Goal: Task Accomplishment & Management: Manage account settings

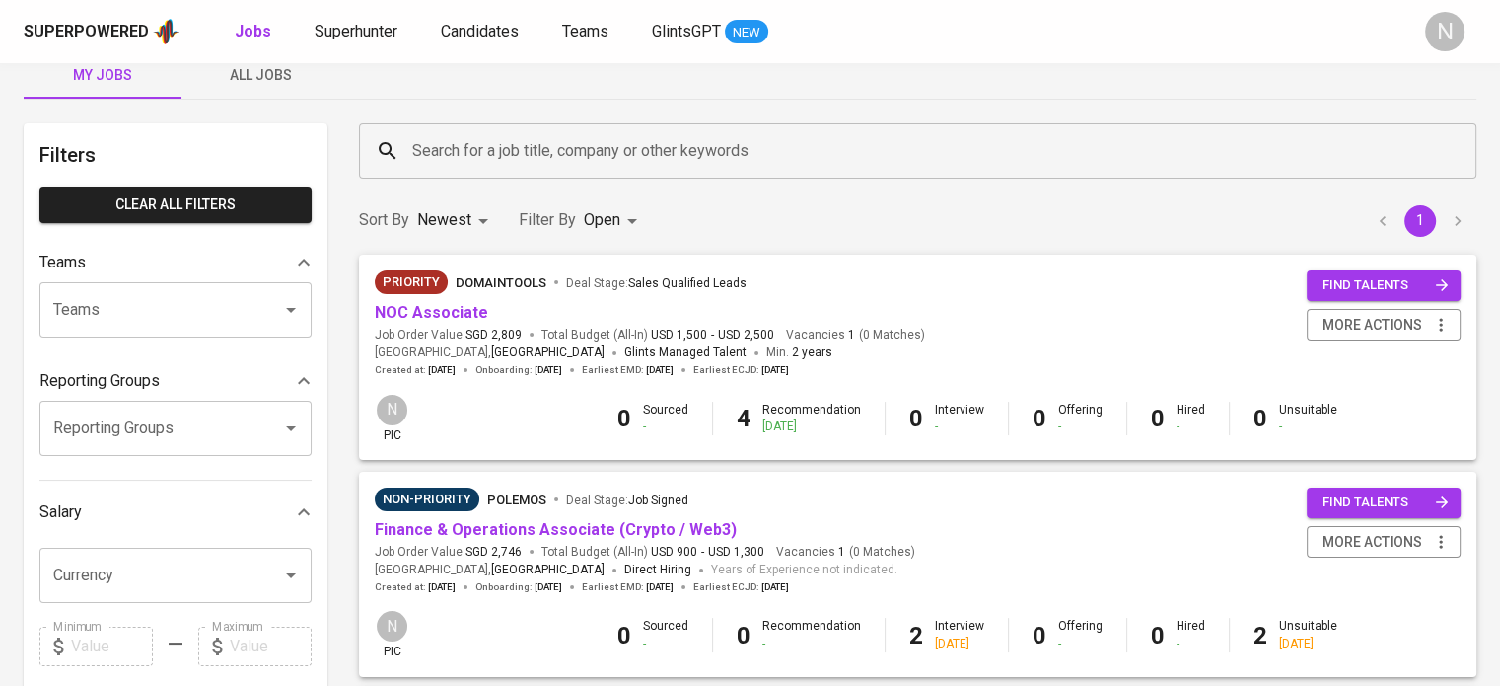
scroll to position [99, 0]
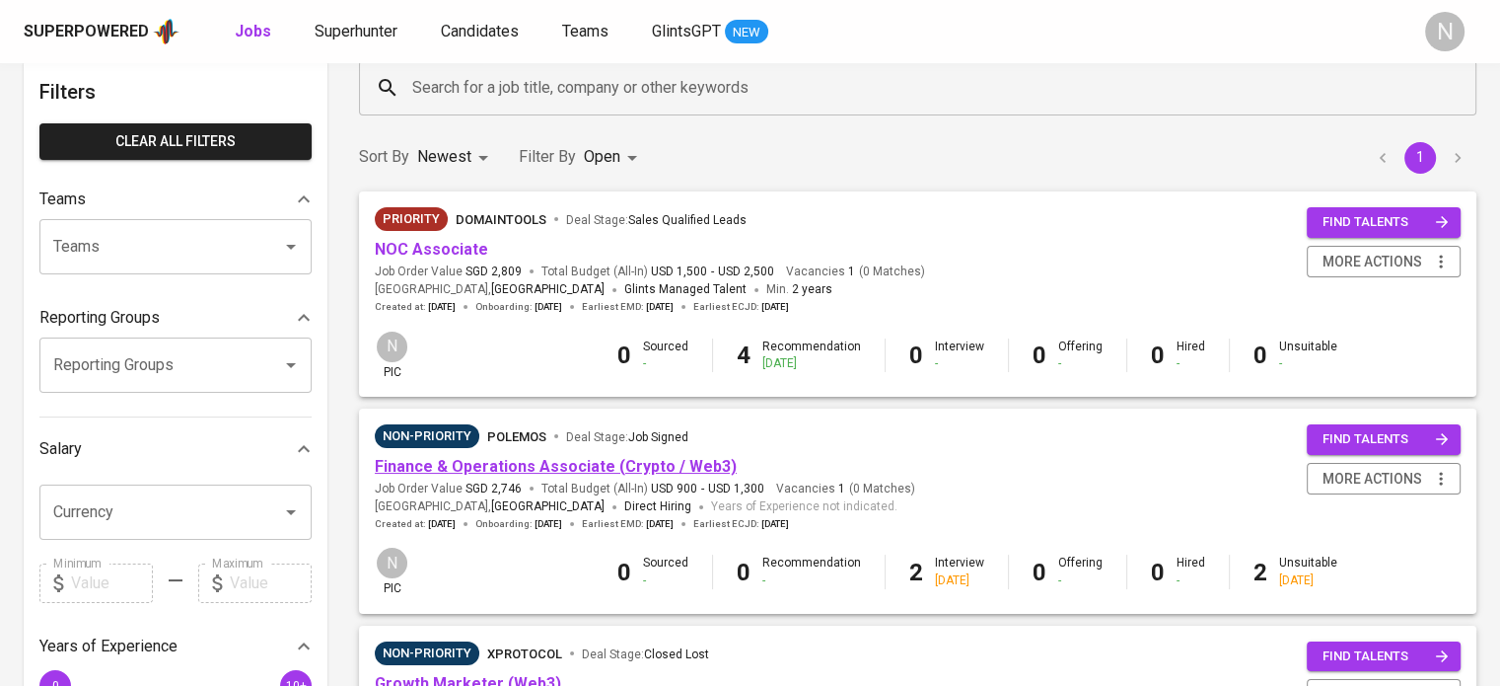
click at [529, 462] on link "Finance & Operations Associate (Crypto / Web3)" at bounding box center [556, 466] width 362 height 19
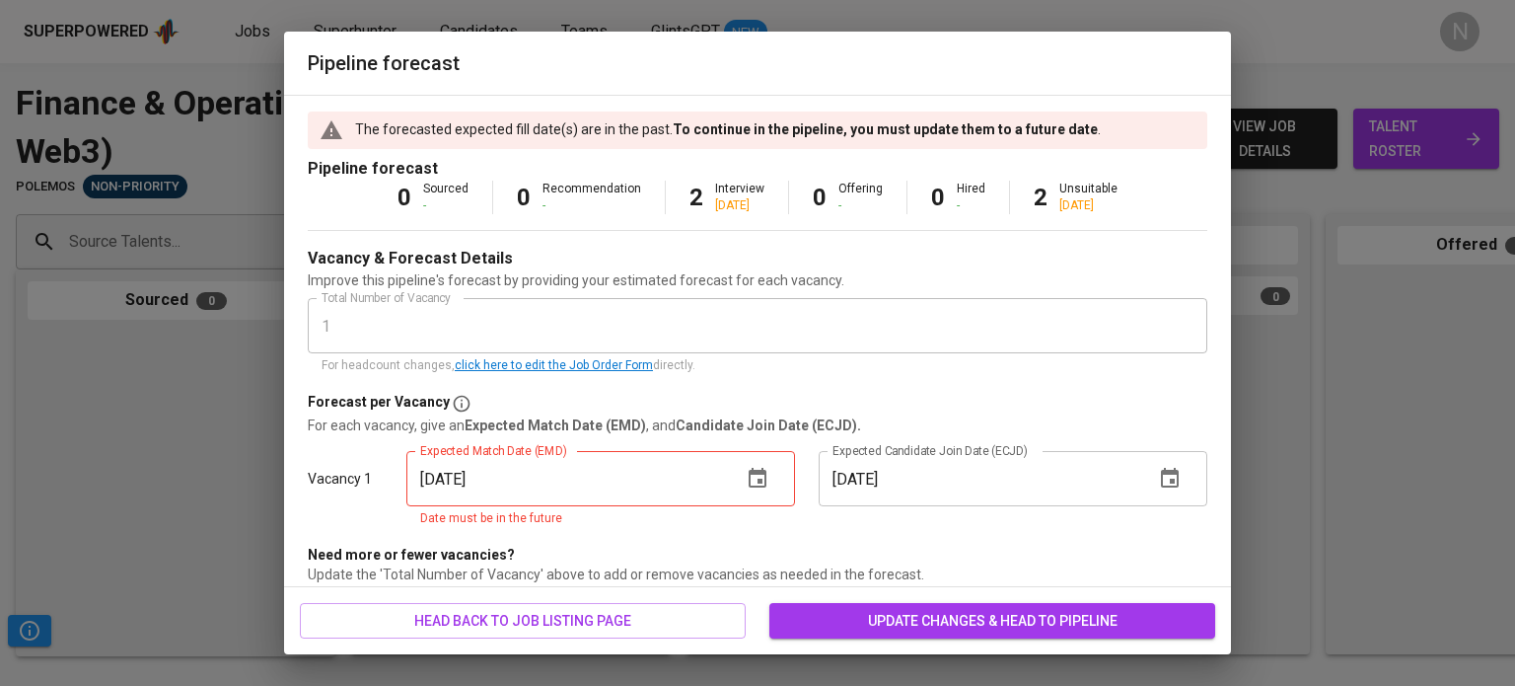
click at [757, 480] on icon "button" at bounding box center [758, 479] width 24 height 24
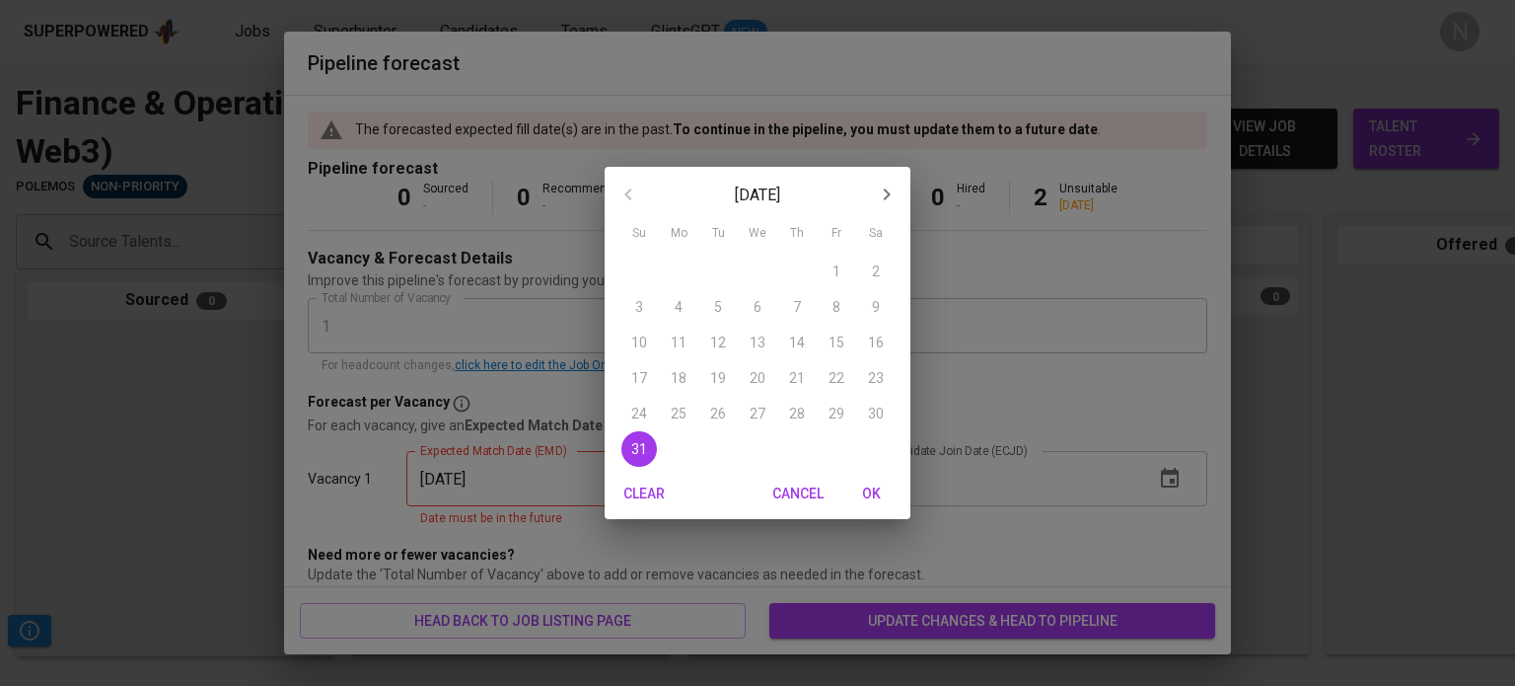
click at [889, 189] on icon "button" at bounding box center [887, 194] width 24 height 24
click at [685, 311] on span "8" at bounding box center [679, 307] width 36 height 20
type input "[DATE]"
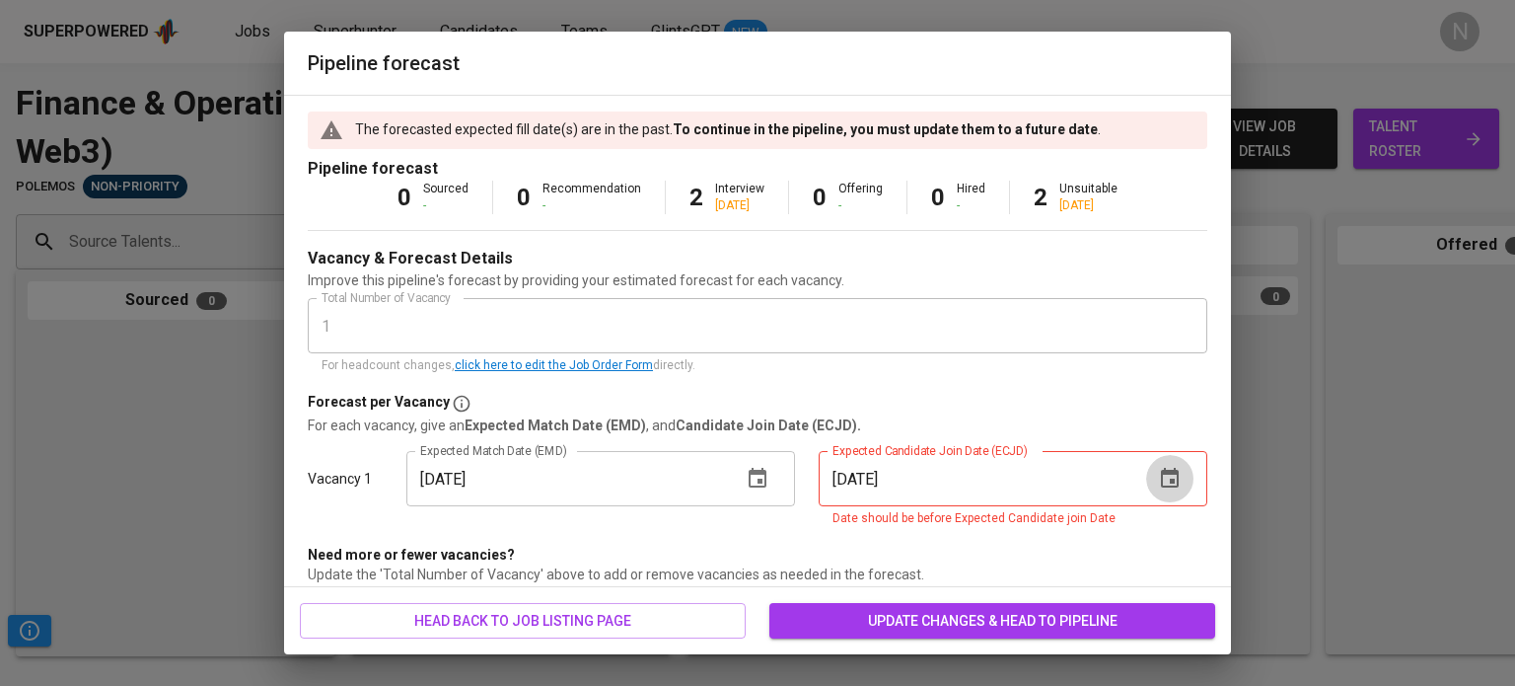
click at [1158, 488] on icon "button" at bounding box center [1170, 479] width 24 height 24
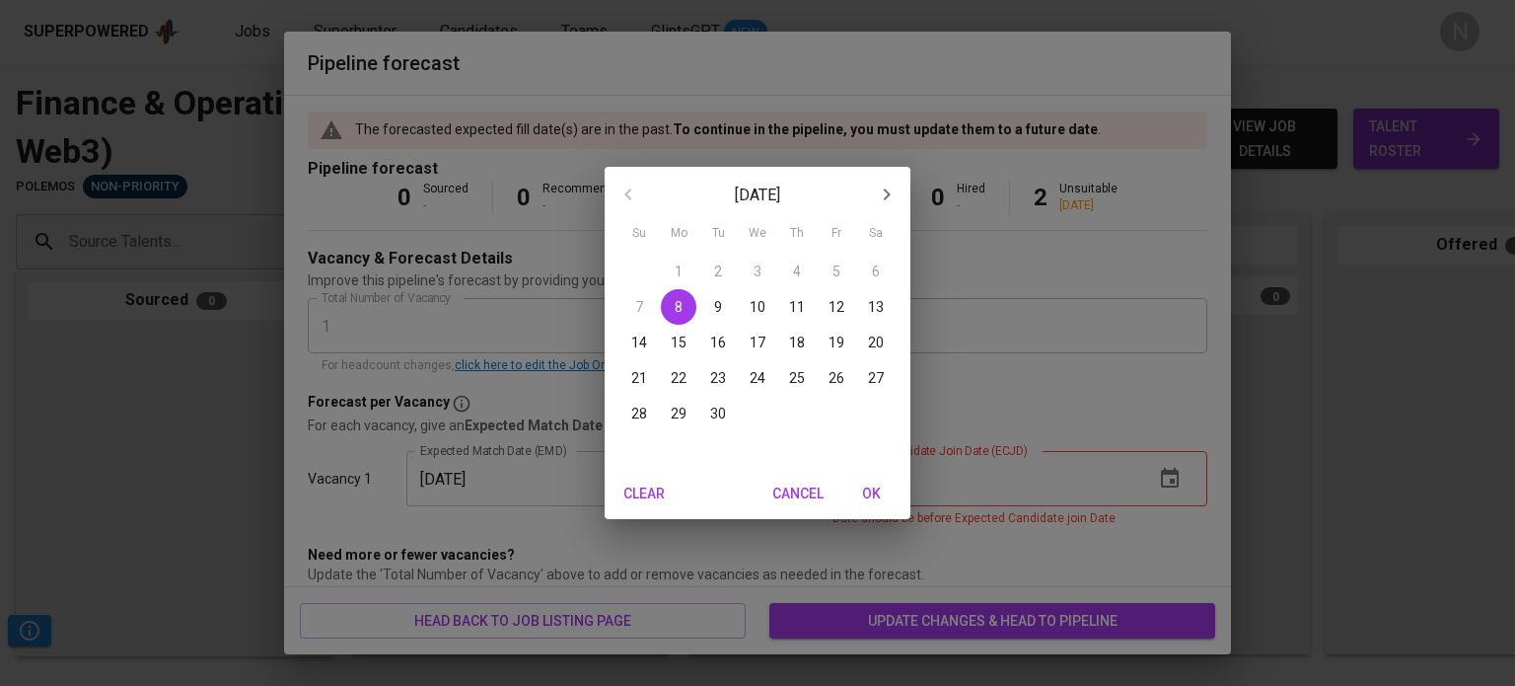
click at [694, 355] on div "15" at bounding box center [678, 343] width 39 height 36
type input "[DATE]"
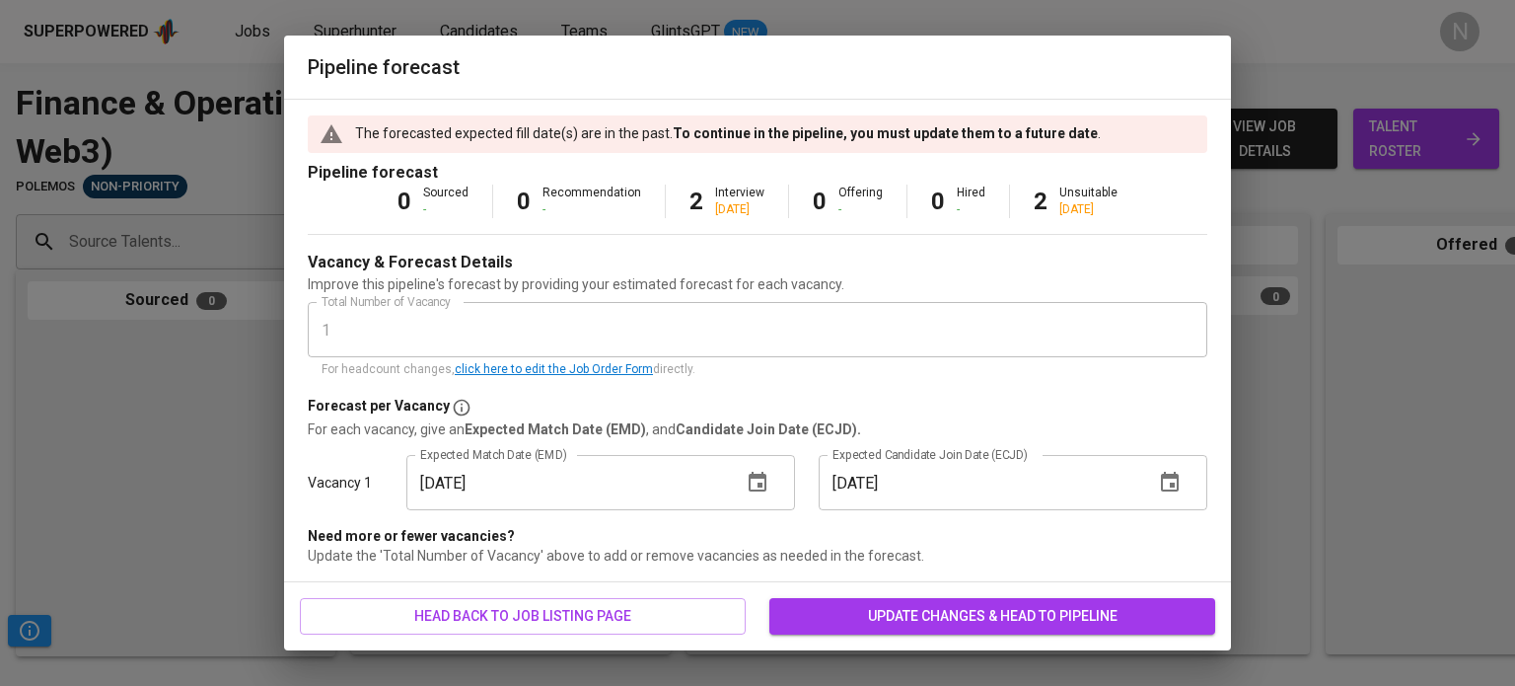
click at [888, 600] on button "update changes & head to pipeline" at bounding box center [992, 616] width 446 height 36
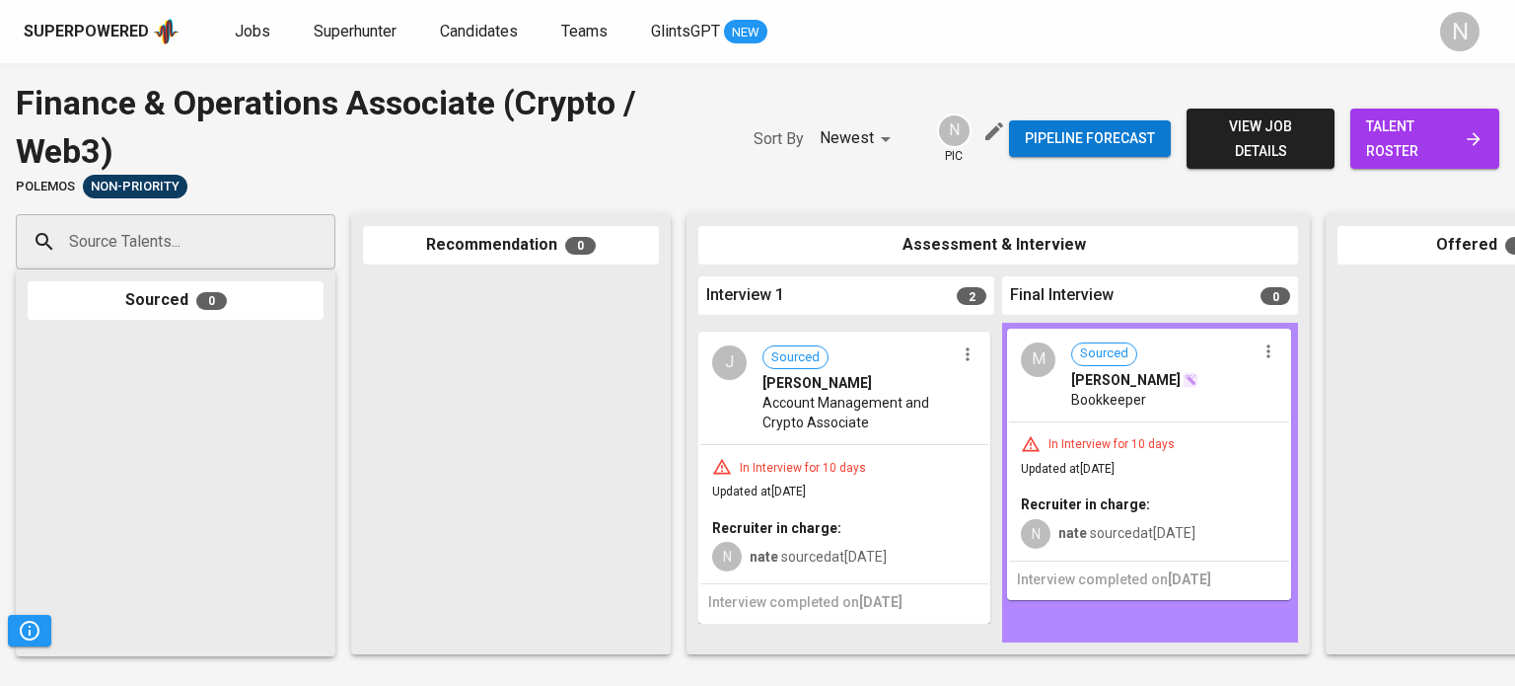
drag, startPoint x: 889, startPoint y: 475, endPoint x: 1148, endPoint y: 480, distance: 259.5
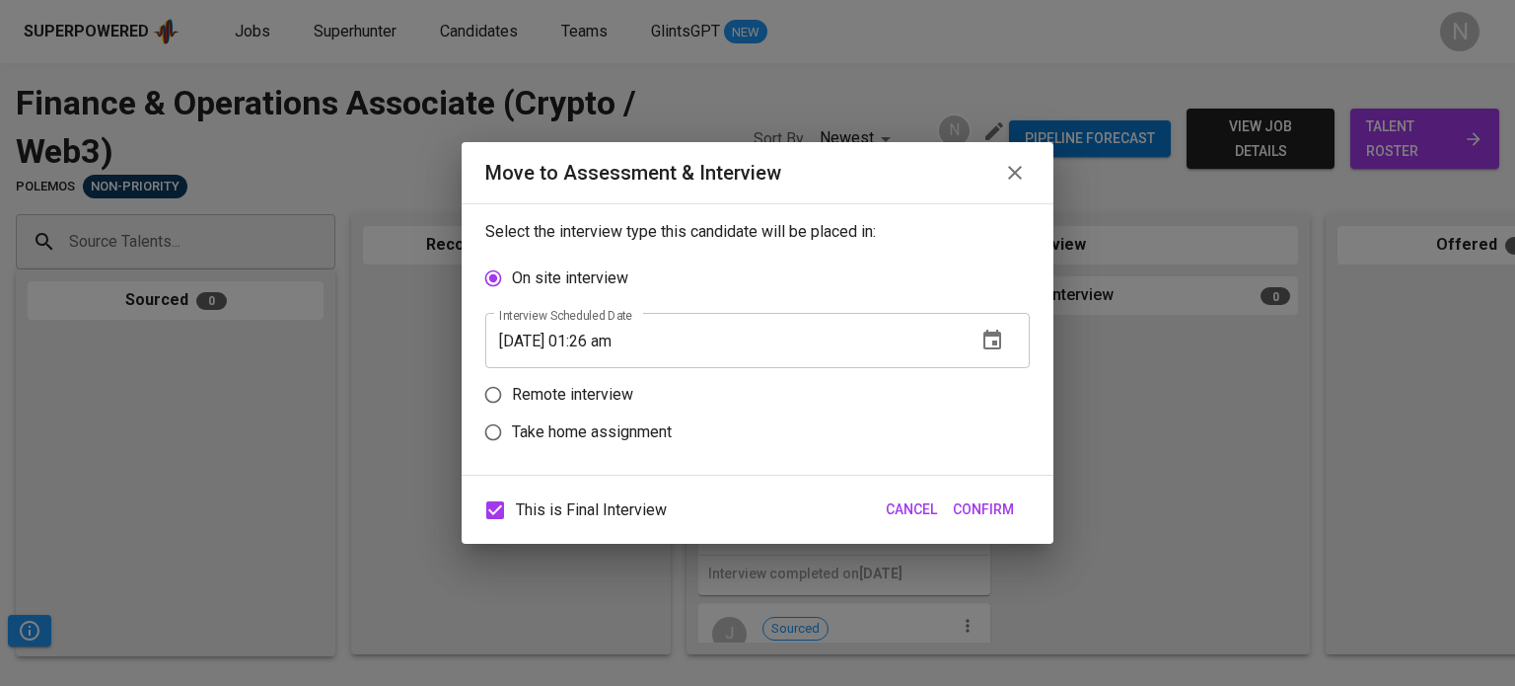
click at [590, 396] on p "Remote interview" at bounding box center [572, 395] width 121 height 24
click at [512, 396] on input "Remote interview" at bounding box center [492, 394] width 37 height 37
radio input "true"
click at [993, 374] on icon "button" at bounding box center [992, 377] width 18 height 20
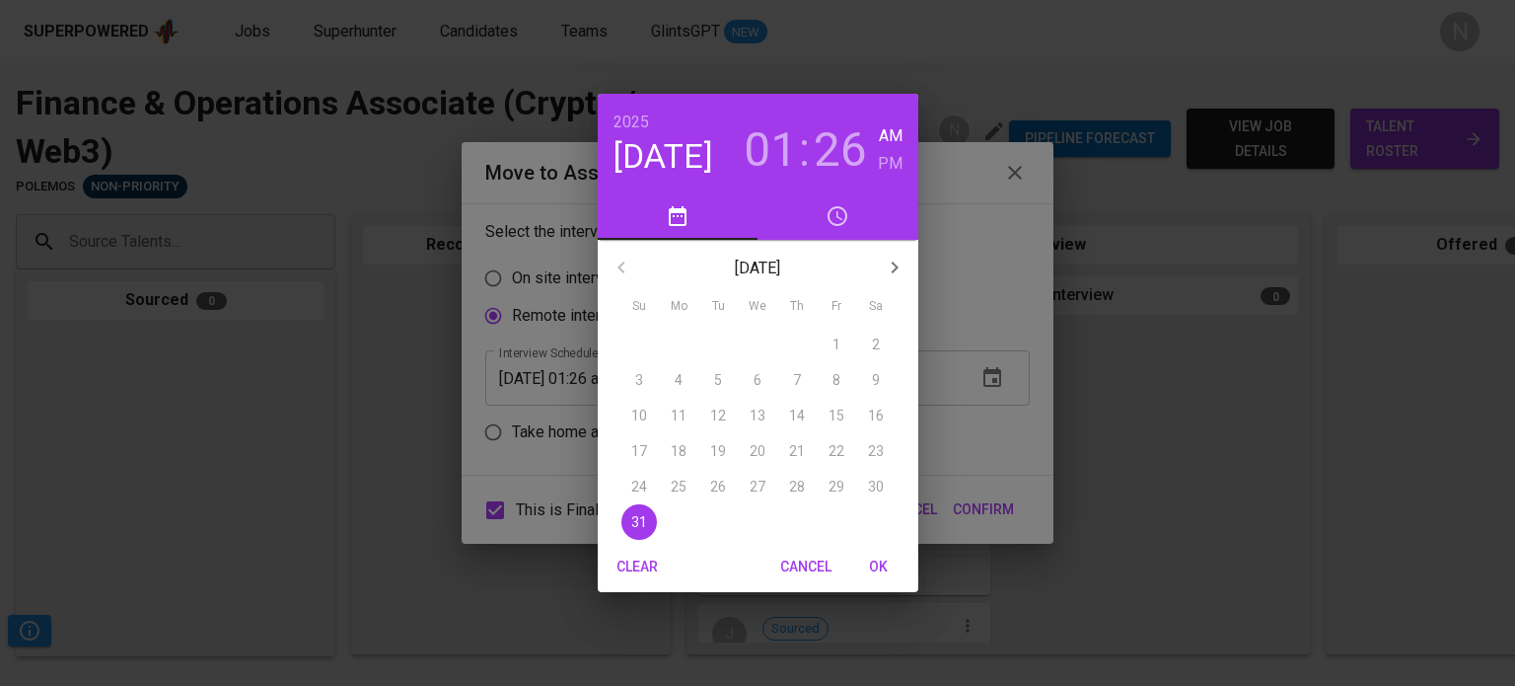
click at [903, 276] on icon "button" at bounding box center [895, 267] width 24 height 24
click at [714, 342] on p "2" at bounding box center [718, 344] width 8 height 20
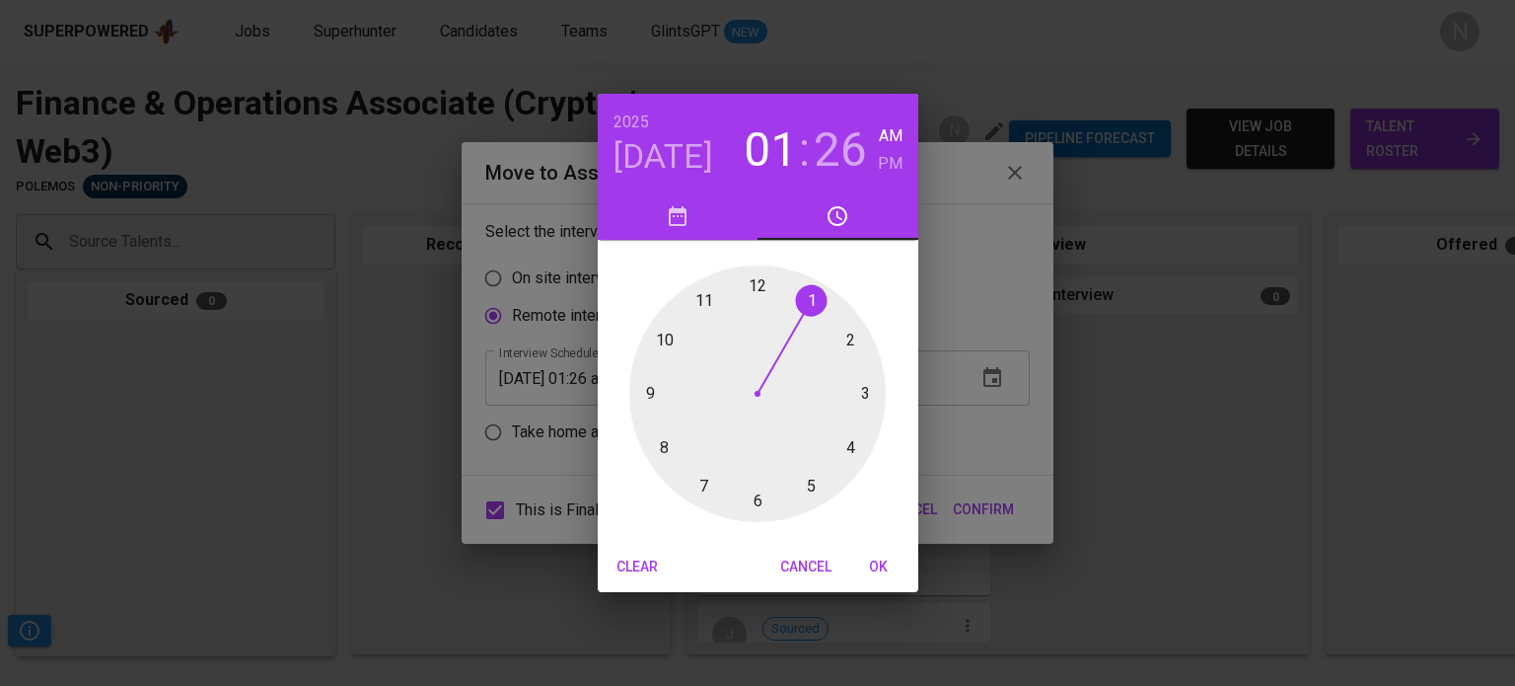
click at [852, 342] on div at bounding box center [757, 393] width 256 height 256
click at [779, 157] on h3 "02" at bounding box center [770, 149] width 53 height 55
click at [694, 293] on div at bounding box center [757, 393] width 256 height 256
click at [758, 503] on div at bounding box center [757, 393] width 256 height 256
type input "[DATE] 11:30 am"
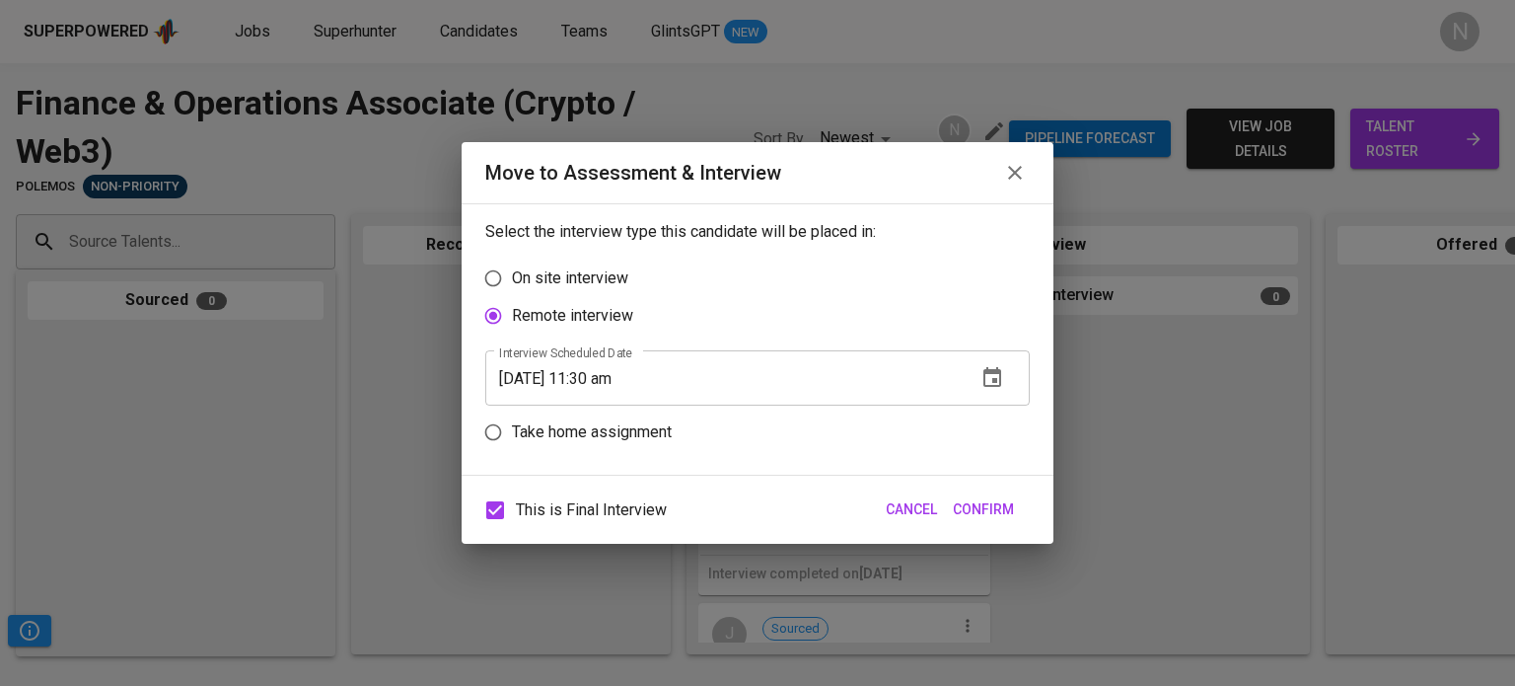
click at [970, 518] on span "Confirm" at bounding box center [983, 509] width 61 height 25
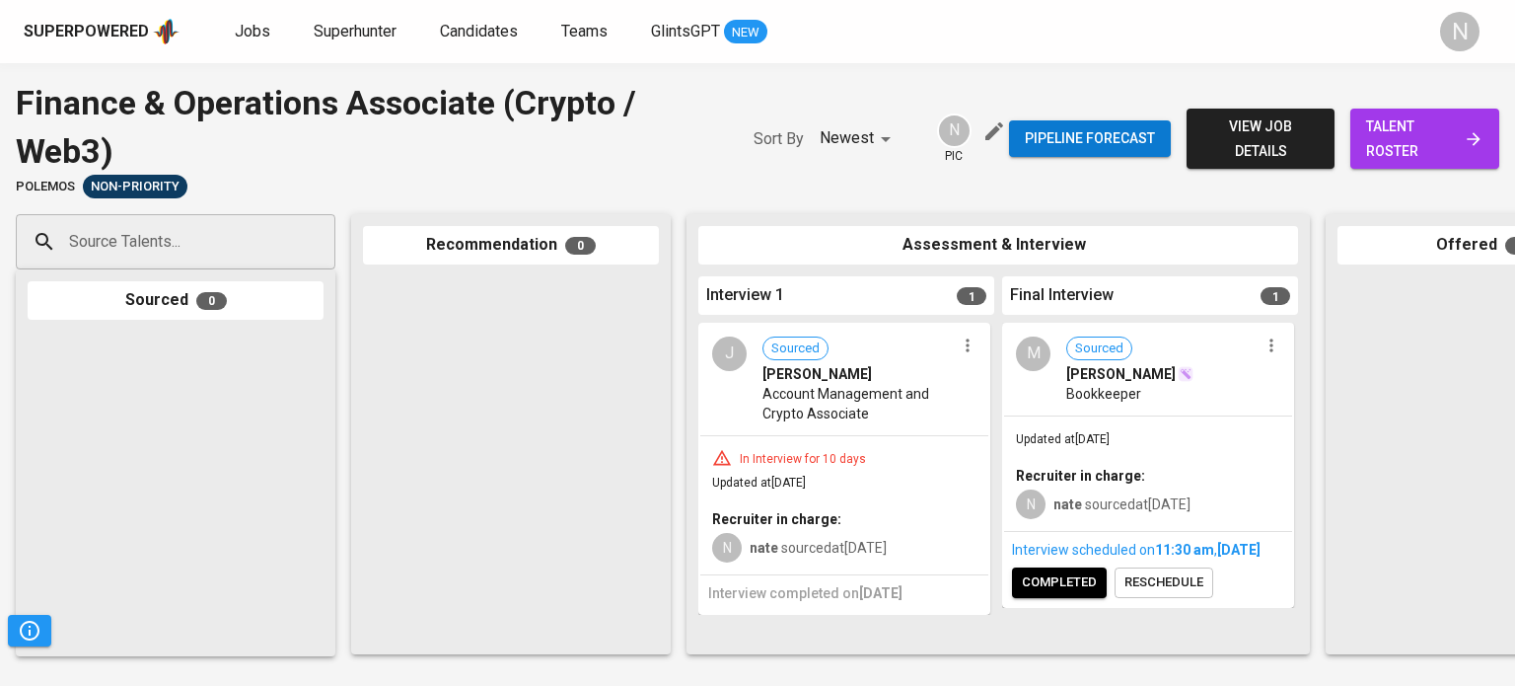
click at [1040, 403] on div "M Sourced [PERSON_NAME] Bookkeeper" at bounding box center [1148, 370] width 288 height 91
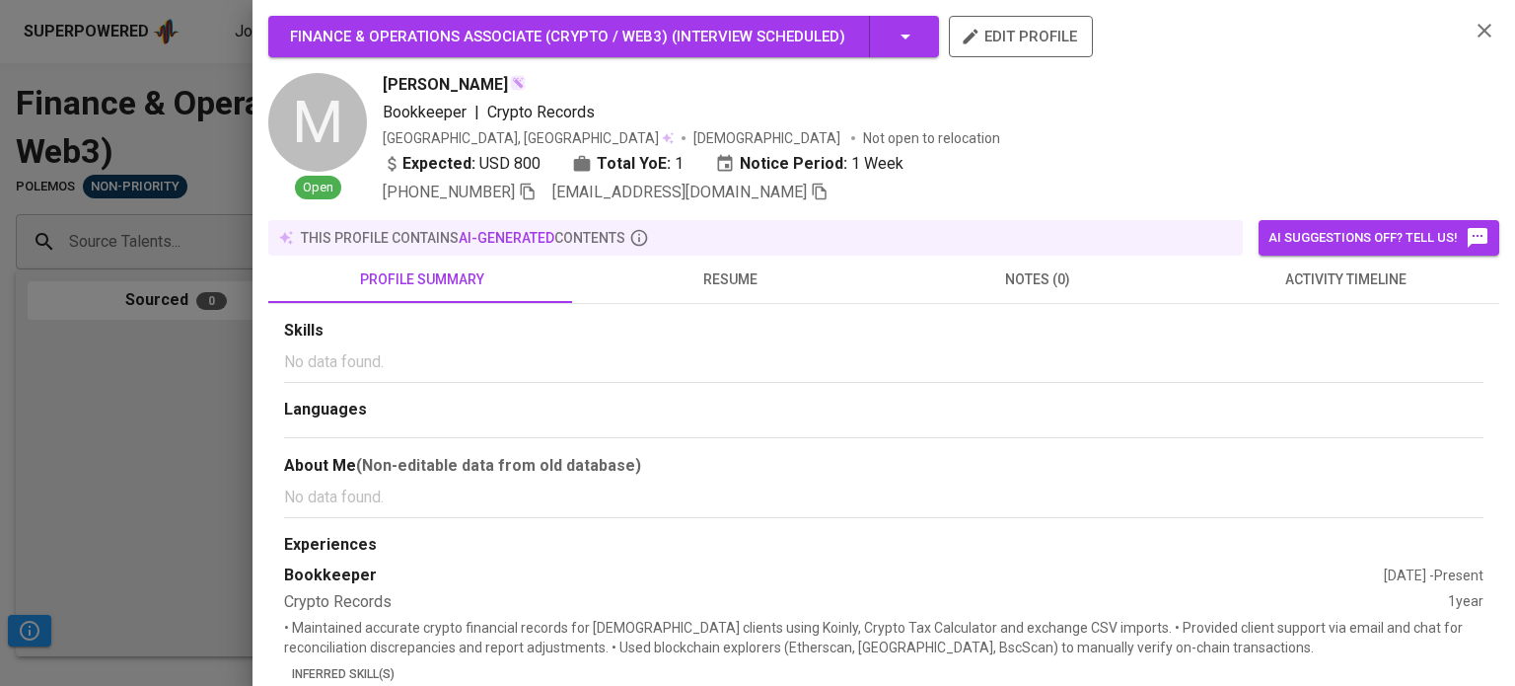
drag, startPoint x: 511, startPoint y: 85, endPoint x: 356, endPoint y: 85, distance: 154.9
click at [356, 85] on div "M Open [PERSON_NAME] Bookkeeper | Crypto Records [GEOGRAPHIC_DATA], [GEOGRAPHIC…" at bounding box center [861, 138] width 1186 height 131
click at [383, 81] on span "[PERSON_NAME]" at bounding box center [445, 85] width 125 height 24
copy span "[PERSON_NAME]"
click at [813, 195] on icon "button" at bounding box center [820, 191] width 14 height 17
